Goal: Task Accomplishment & Management: Manage account settings

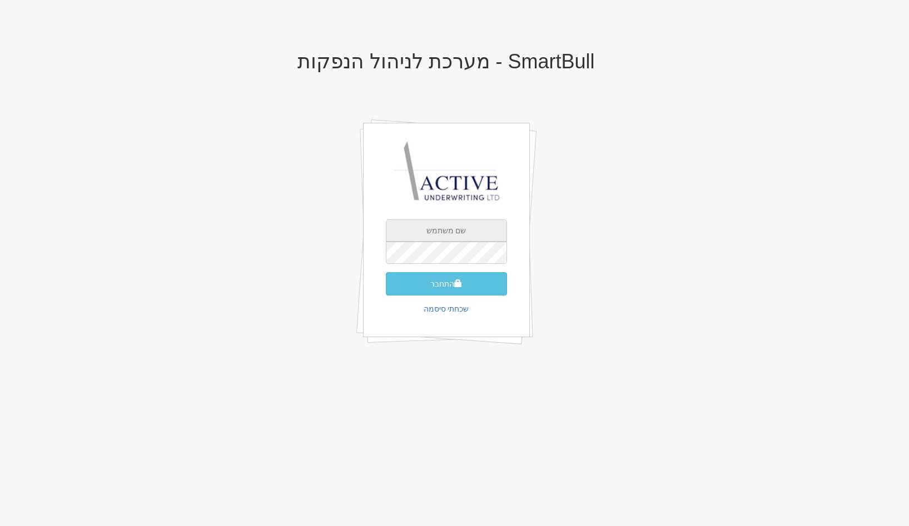
click at [483, 228] on input "text" at bounding box center [446, 231] width 121 height 22
type input "[EMAIL_ADDRESS][DOMAIN_NAME]"
click at [386, 272] on button "התחבר" at bounding box center [446, 283] width 121 height 23
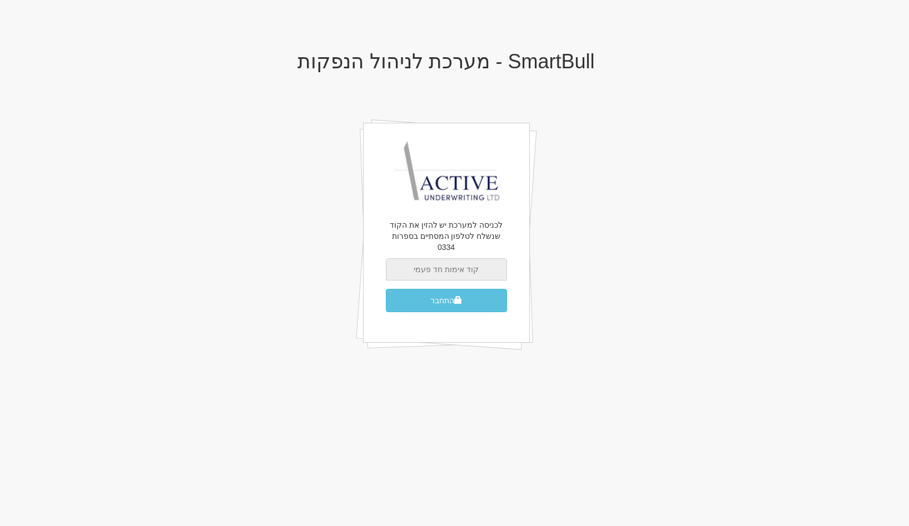
click at [451, 265] on input "text" at bounding box center [446, 269] width 121 height 22
type input "410380"
click at [386, 289] on button "התחבר" at bounding box center [446, 300] width 121 height 23
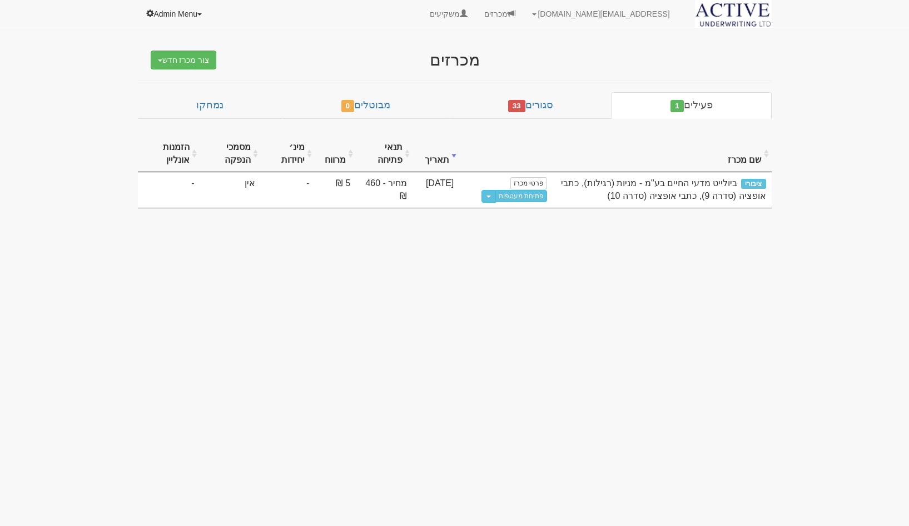
click at [147, 18] on link "Admin Menu" at bounding box center [175, 14] width 74 height 28
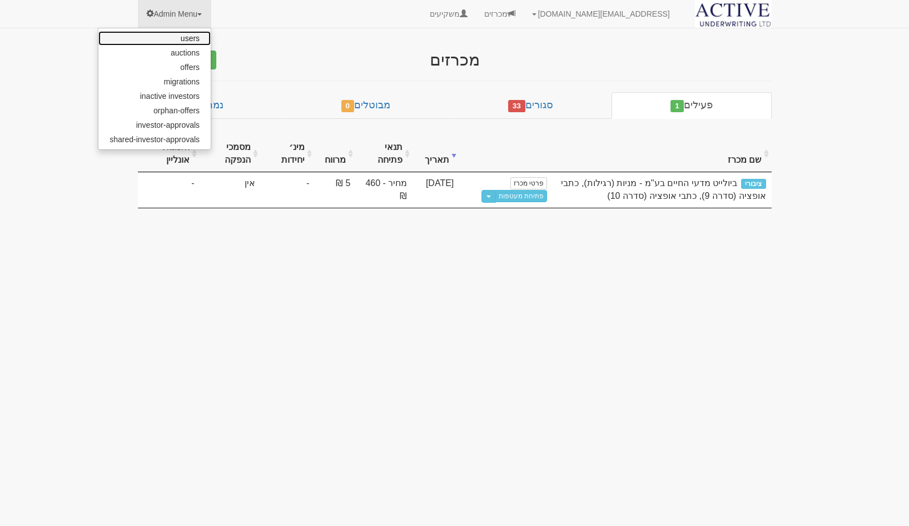
click at [175, 42] on link "users" at bounding box center [154, 38] width 112 height 14
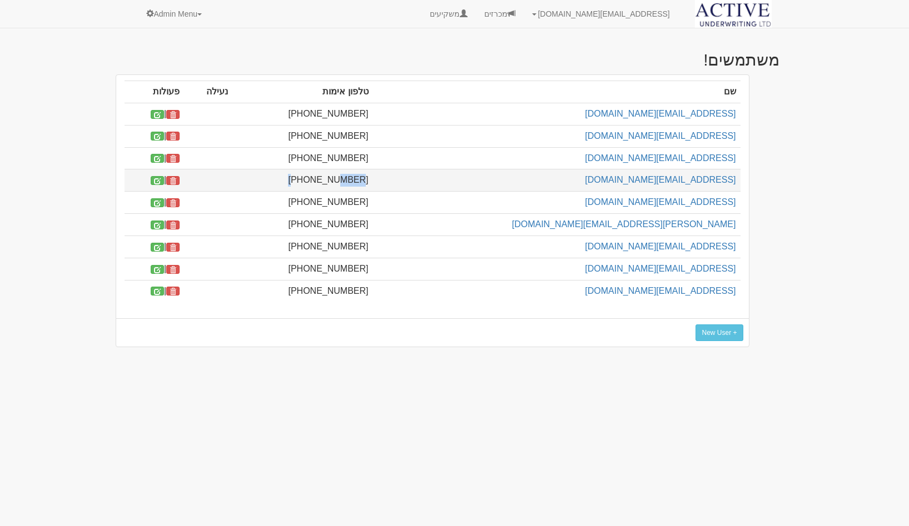
drag, startPoint x: 490, startPoint y: 180, endPoint x: 465, endPoint y: 181, distance: 25.1
click at [373, 181] on td "+972526333009" at bounding box center [302, 181] width 141 height 22
click at [373, 182] on td "+972526333009" at bounding box center [302, 181] width 141 height 22
drag, startPoint x: 491, startPoint y: 178, endPoint x: 457, endPoint y: 187, distance: 35.6
click at [373, 187] on td "+972526333009" at bounding box center [302, 181] width 141 height 22
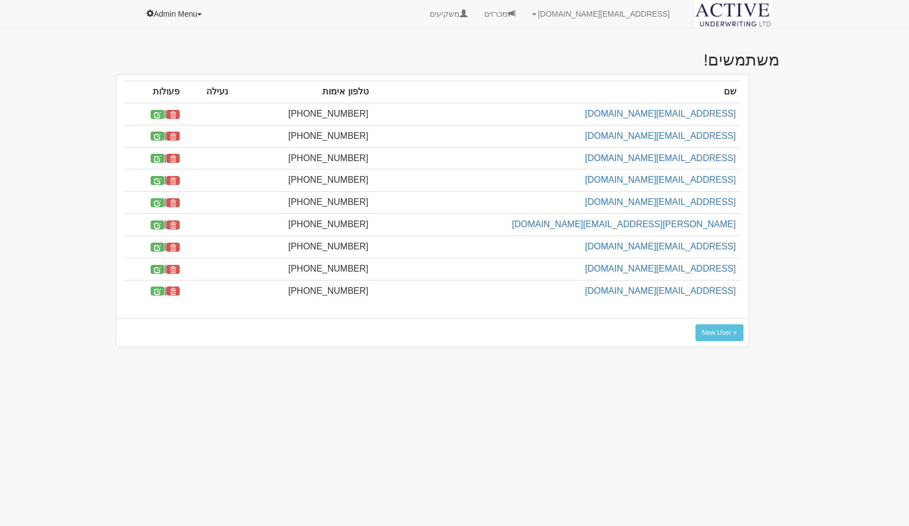
click at [182, 15] on link "Admin Menu" at bounding box center [175, 14] width 74 height 28
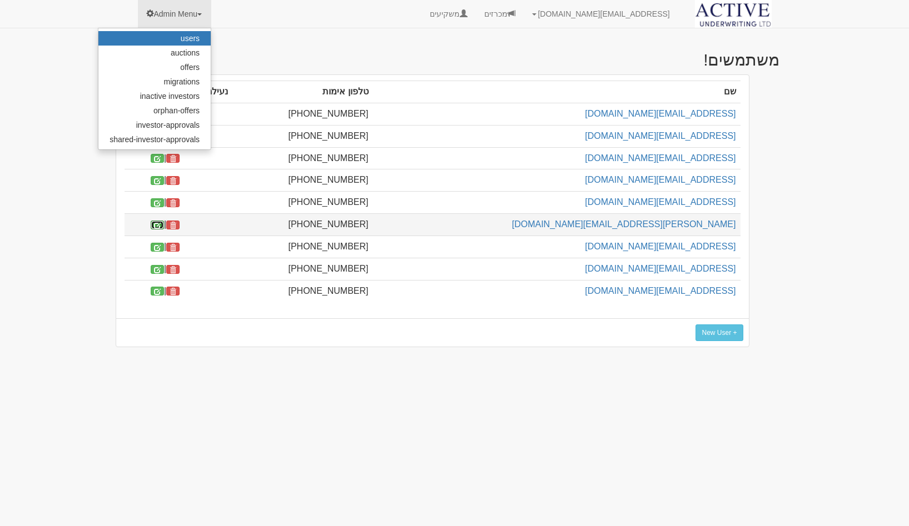
click at [161, 227] on span at bounding box center [157, 225] width 7 height 7
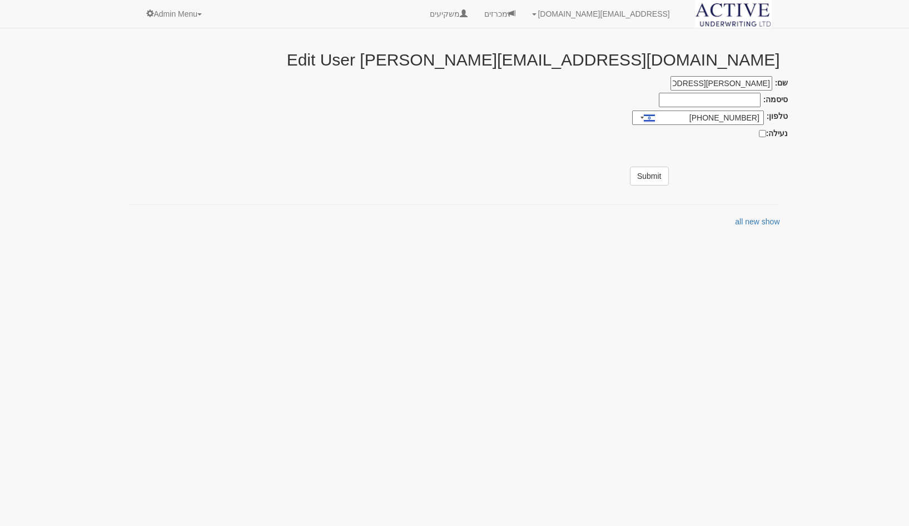
type input "054-920-0700"
